Goal: Transaction & Acquisition: Purchase product/service

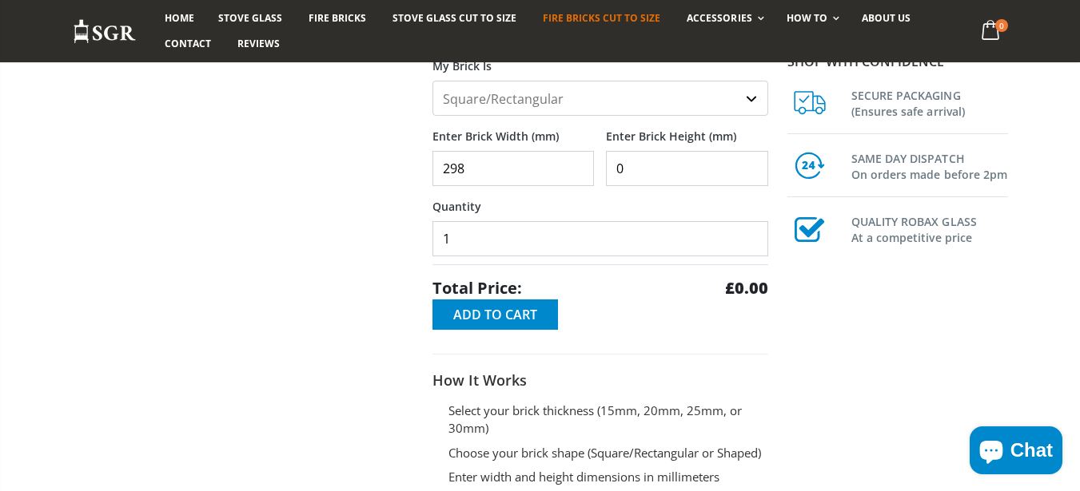
type input "298"
type input "254"
click at [285, 221] on div at bounding box center [241, 178] width 360 height 754
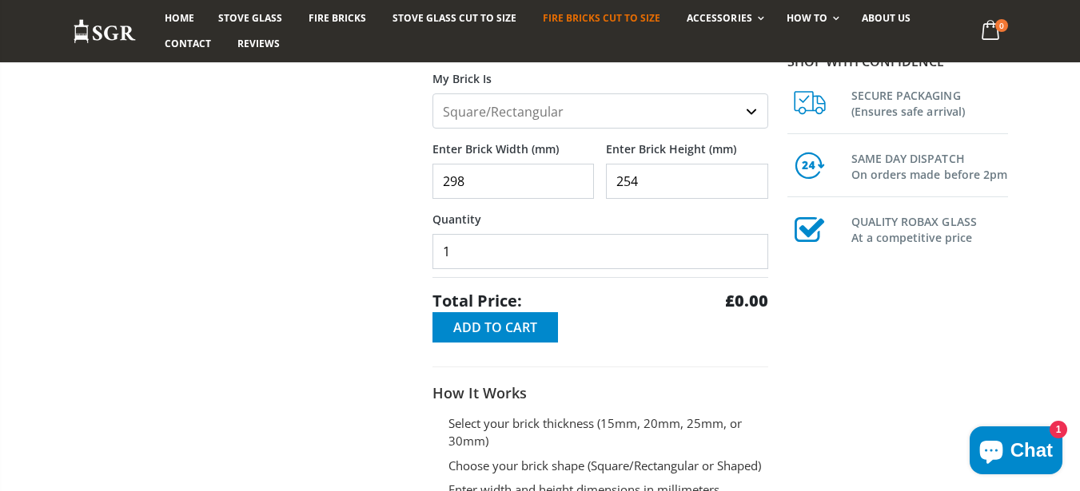
scroll to position [288, 0]
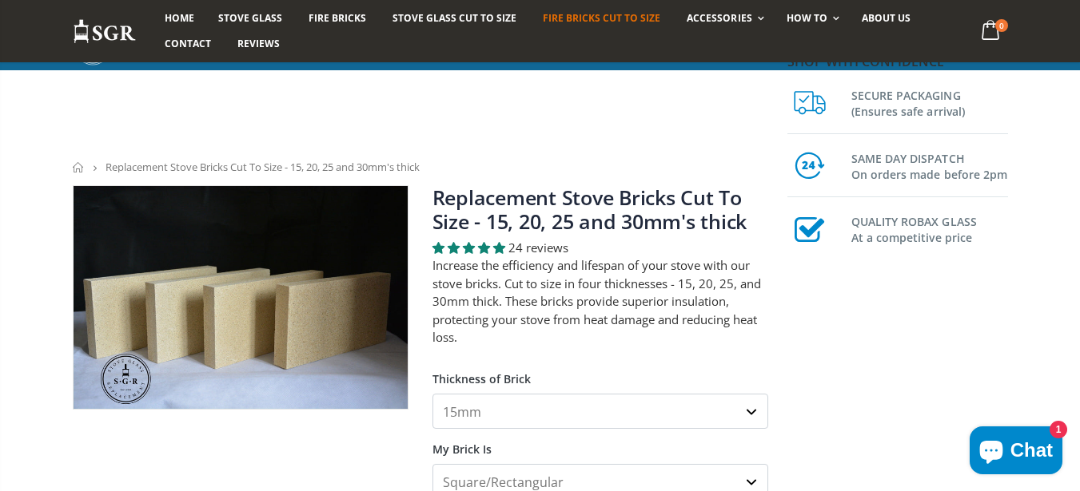
scroll to position [384, 0]
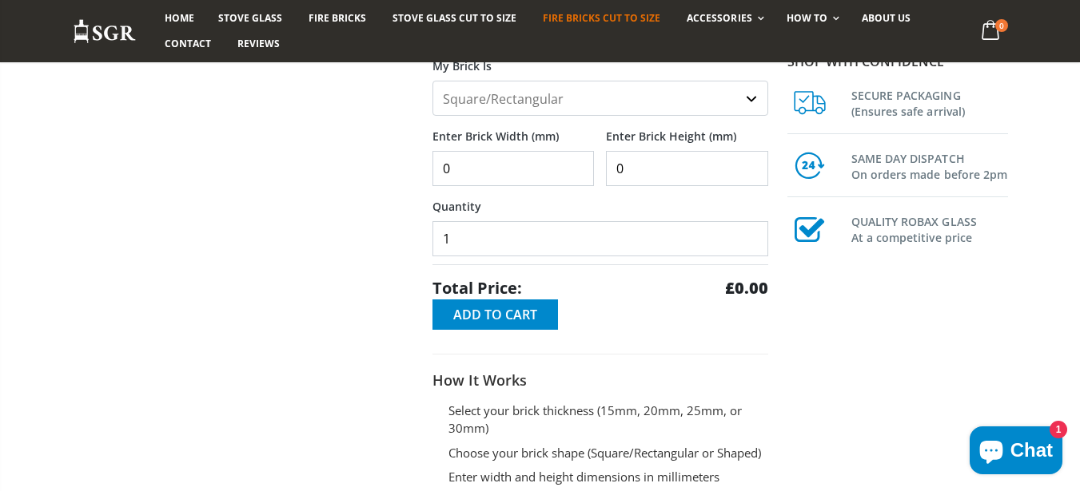
click at [496, 172] on input "0" at bounding box center [513, 168] width 162 height 35
type input "298"
type input "254"
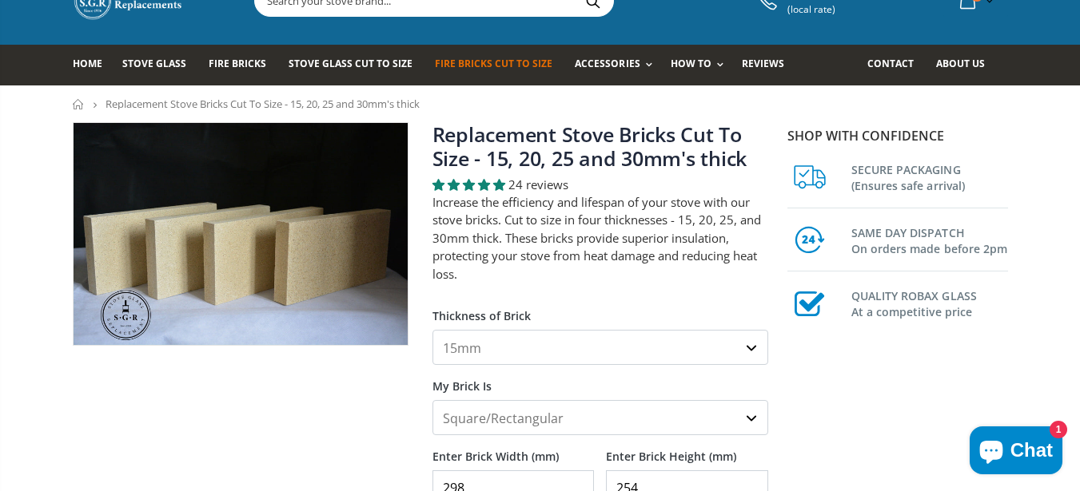
scroll to position [96, 0]
